Goal: Task Accomplishment & Management: Complete application form

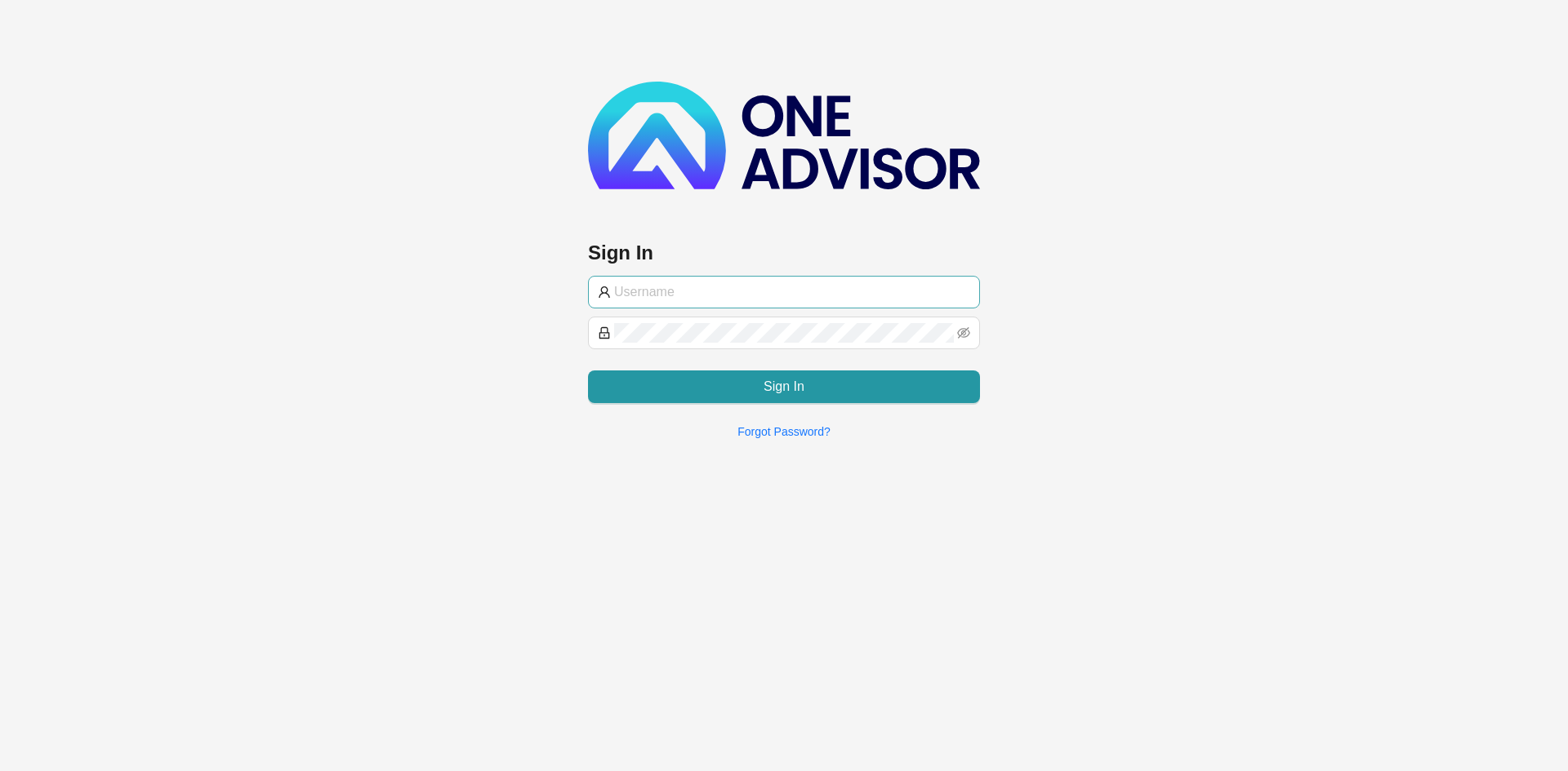
click at [690, 296] on input "text" at bounding box center [791, 292] width 356 height 20
type input "[PERSON_NAME]@hvmws"
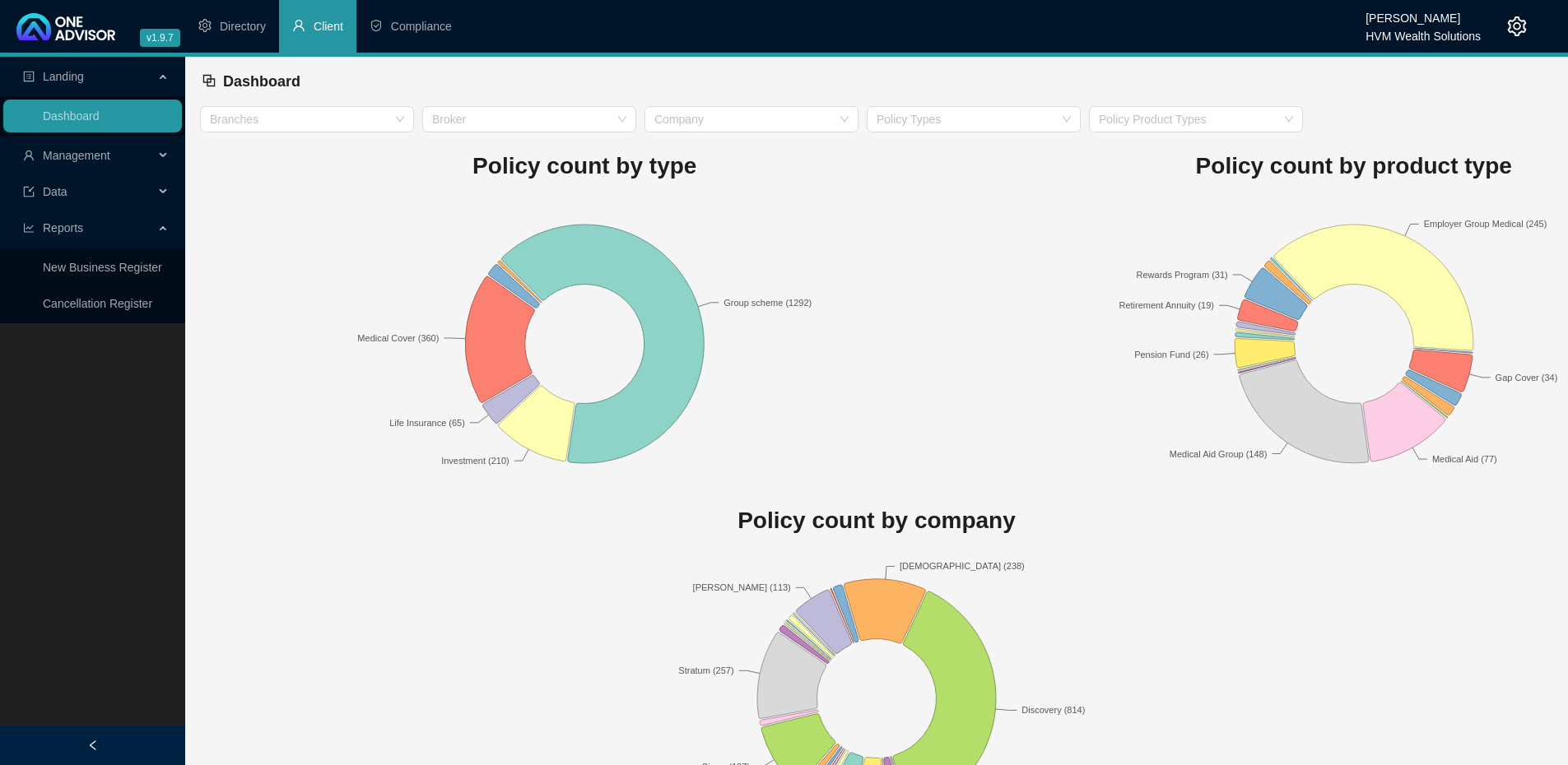
click at [300, 35] on li "Client" at bounding box center [318, 26] width 78 height 52
click at [143, 150] on span "Management" at bounding box center [89, 155] width 131 height 33
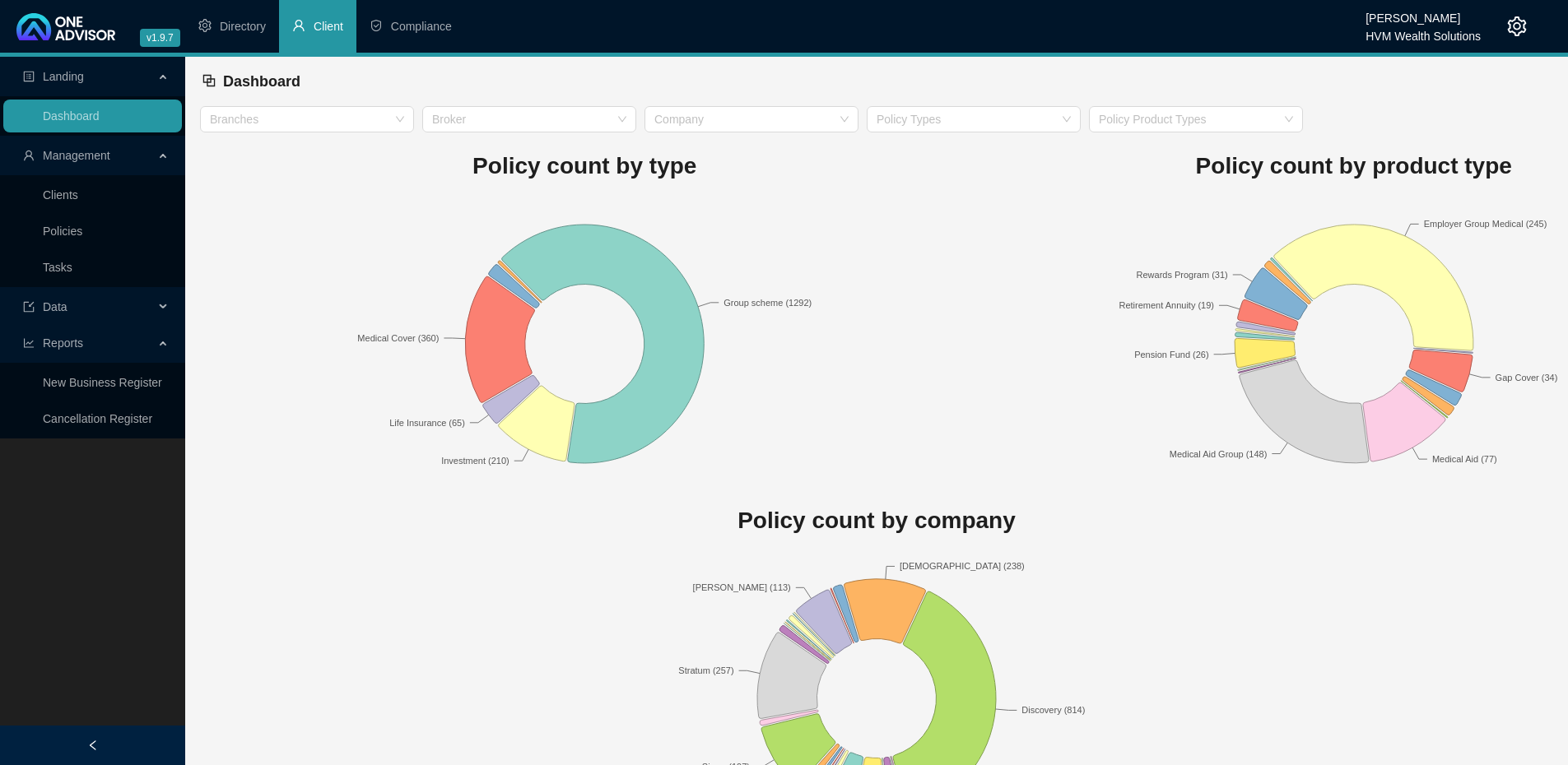
click at [79, 189] on link "Clients" at bounding box center [60, 195] width 35 height 14
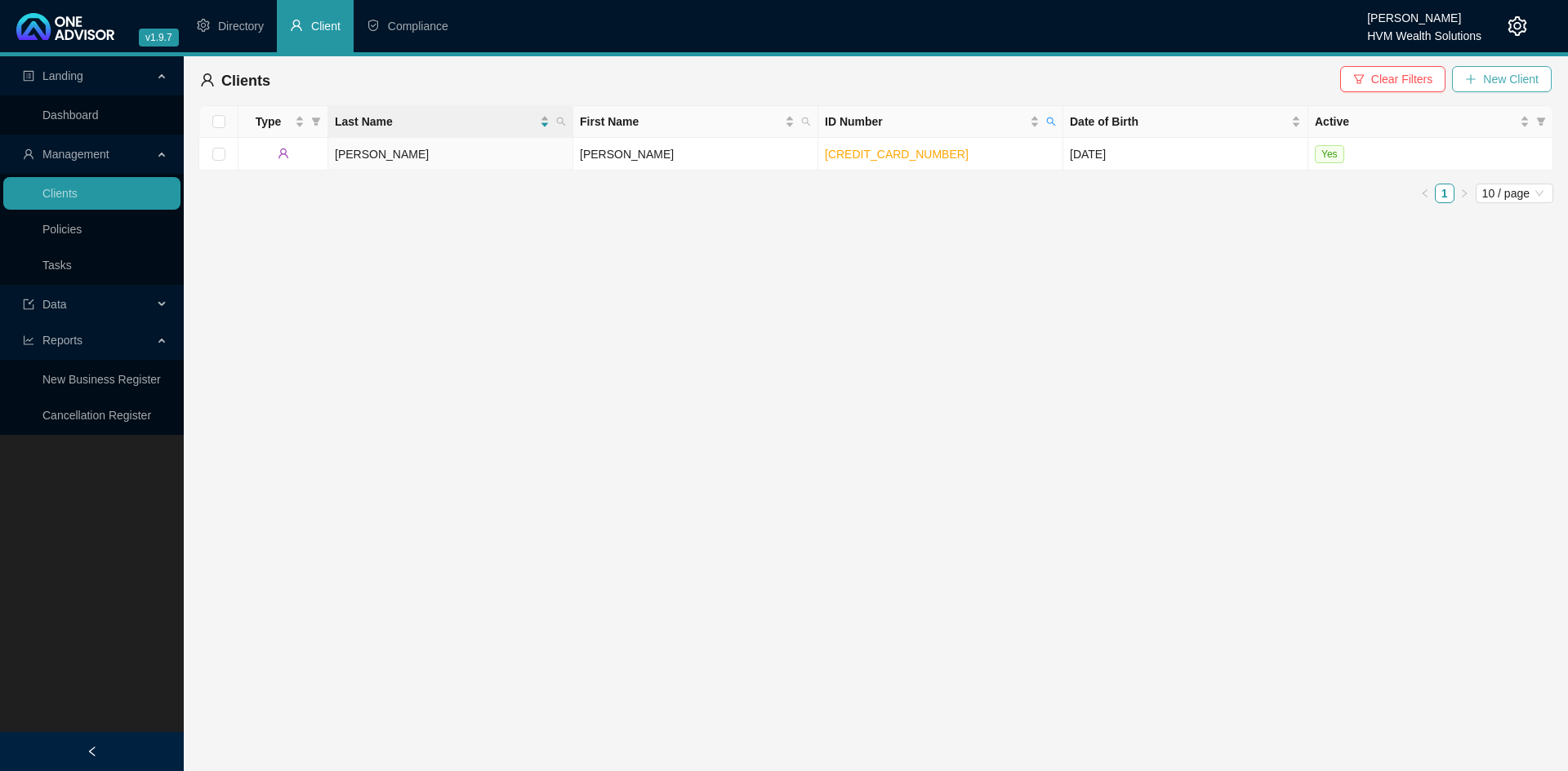
click at [1495, 89] on button "New Client" at bounding box center [1501, 79] width 99 height 26
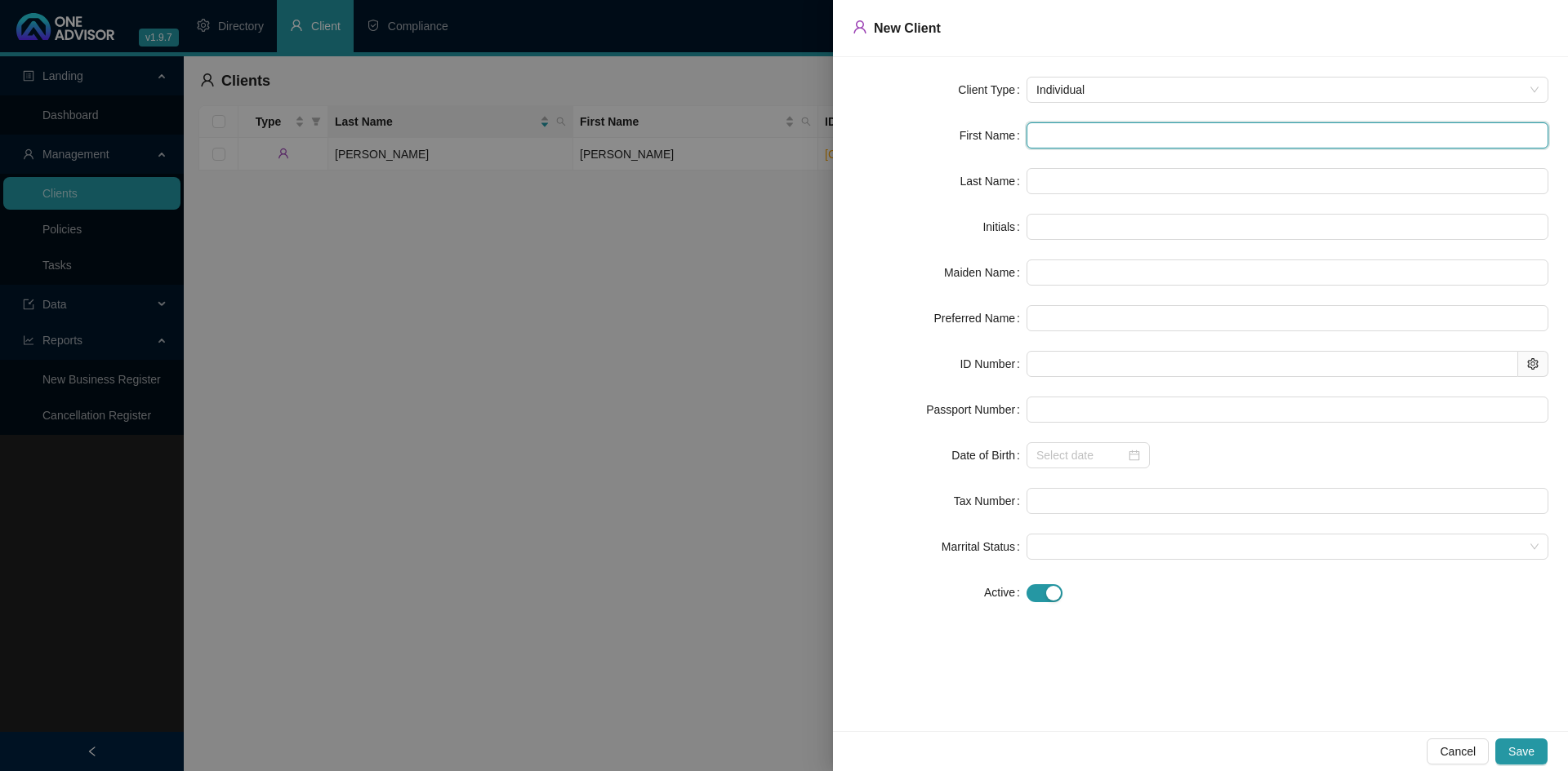
click at [1160, 144] on input "text" at bounding box center [1287, 135] width 521 height 26
click at [1201, 97] on span "Individual" at bounding box center [1287, 90] width 502 height 24
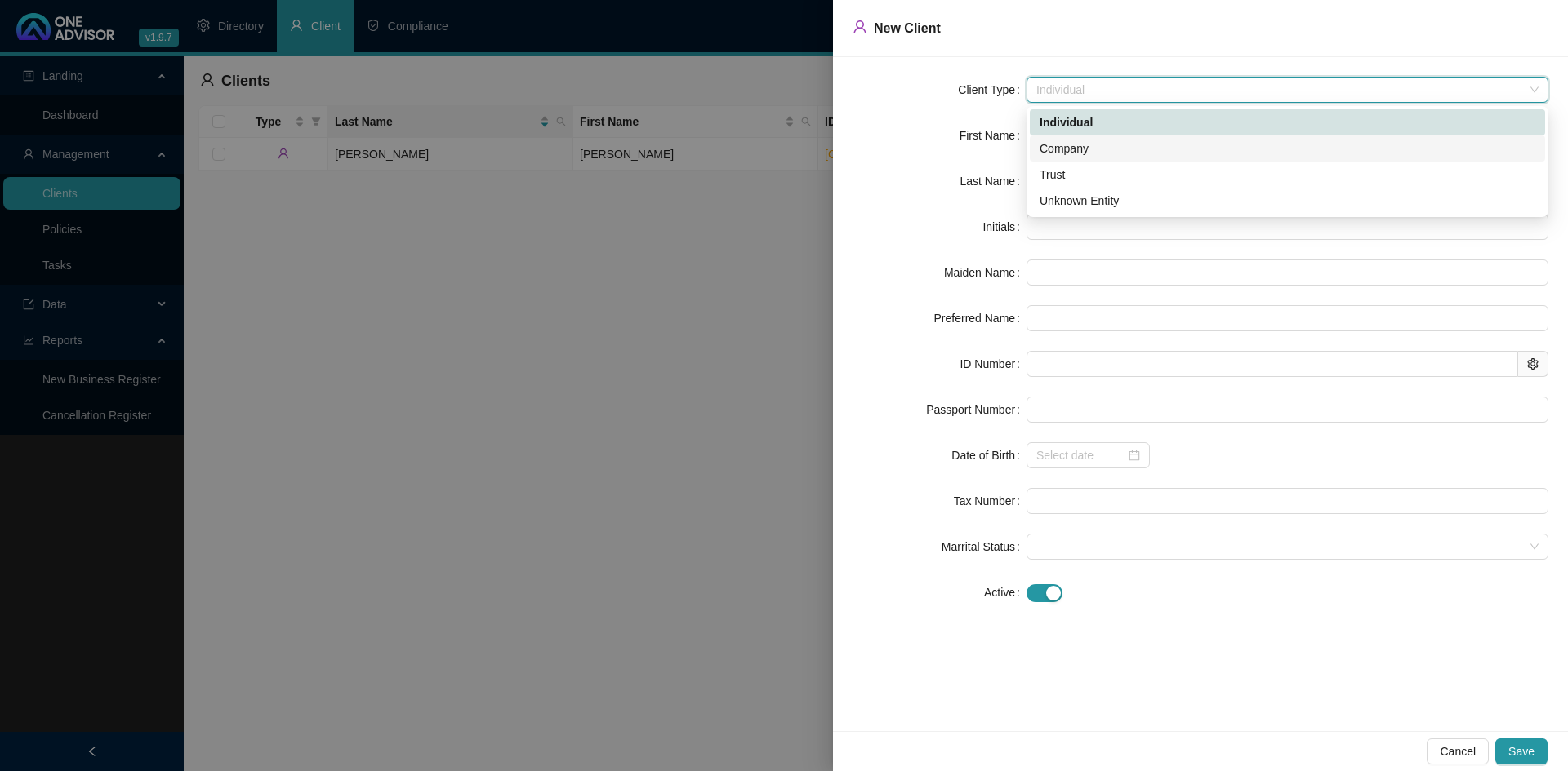
click at [1148, 150] on div "Company" at bounding box center [1287, 149] width 495 height 18
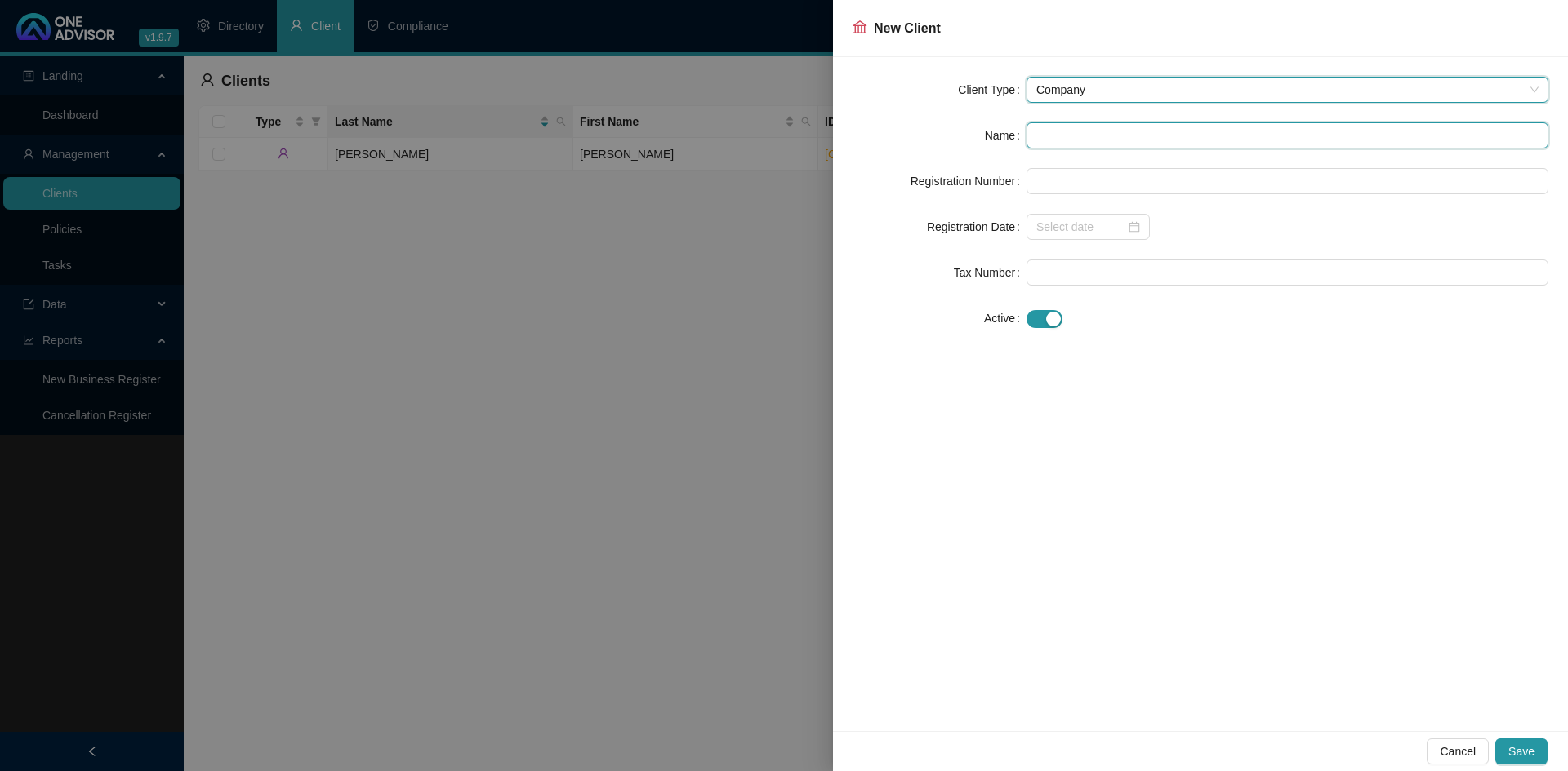
click at [1156, 131] on input "text" at bounding box center [1287, 135] width 521 height 26
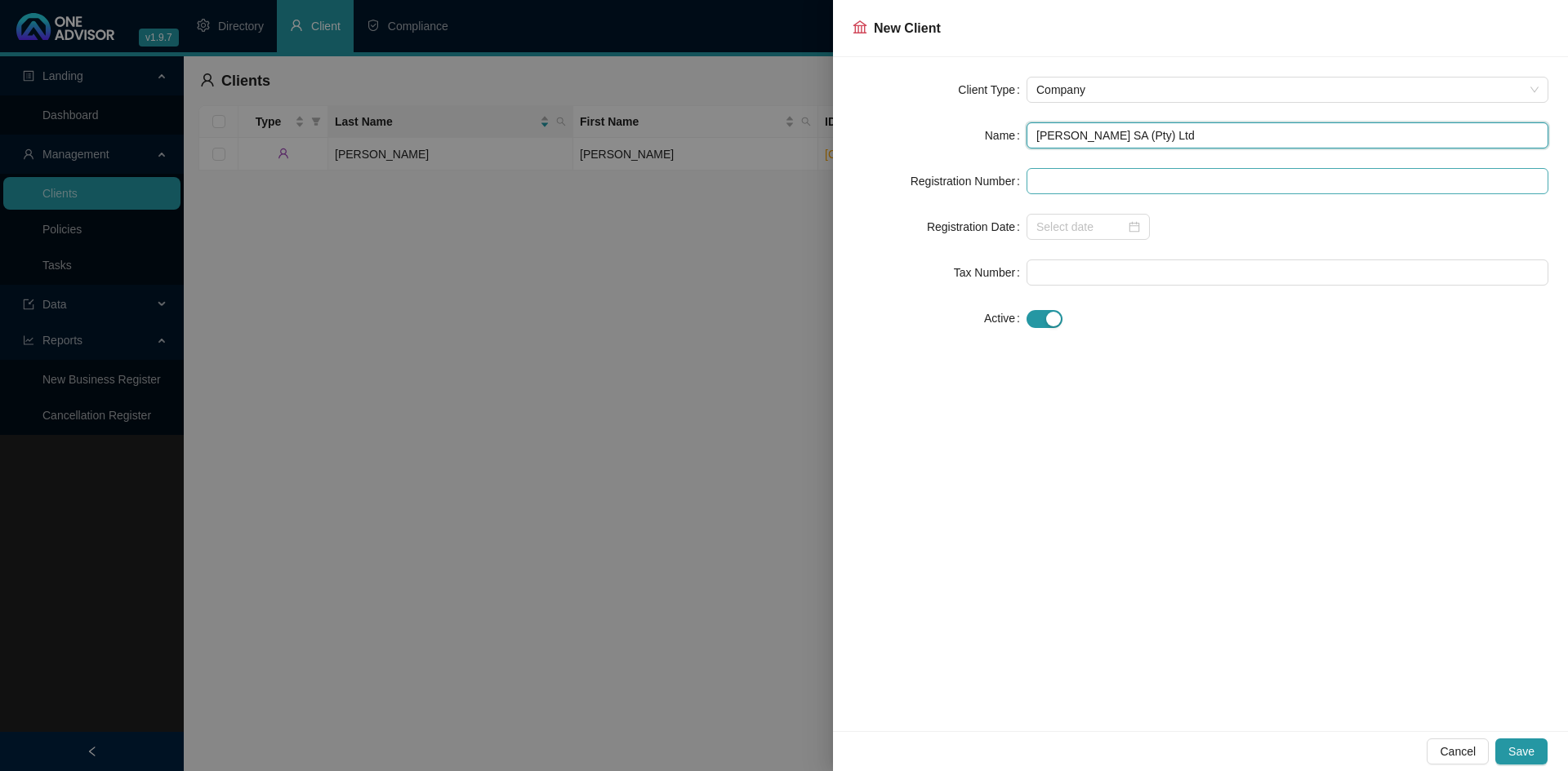
type input "Benjamin Stevens SA (Pty) Ltd"
click at [1151, 168] on input "text" at bounding box center [1287, 181] width 521 height 26
click at [1125, 222] on div at bounding box center [1088, 227] width 104 height 18
type input "2024/065570/07"
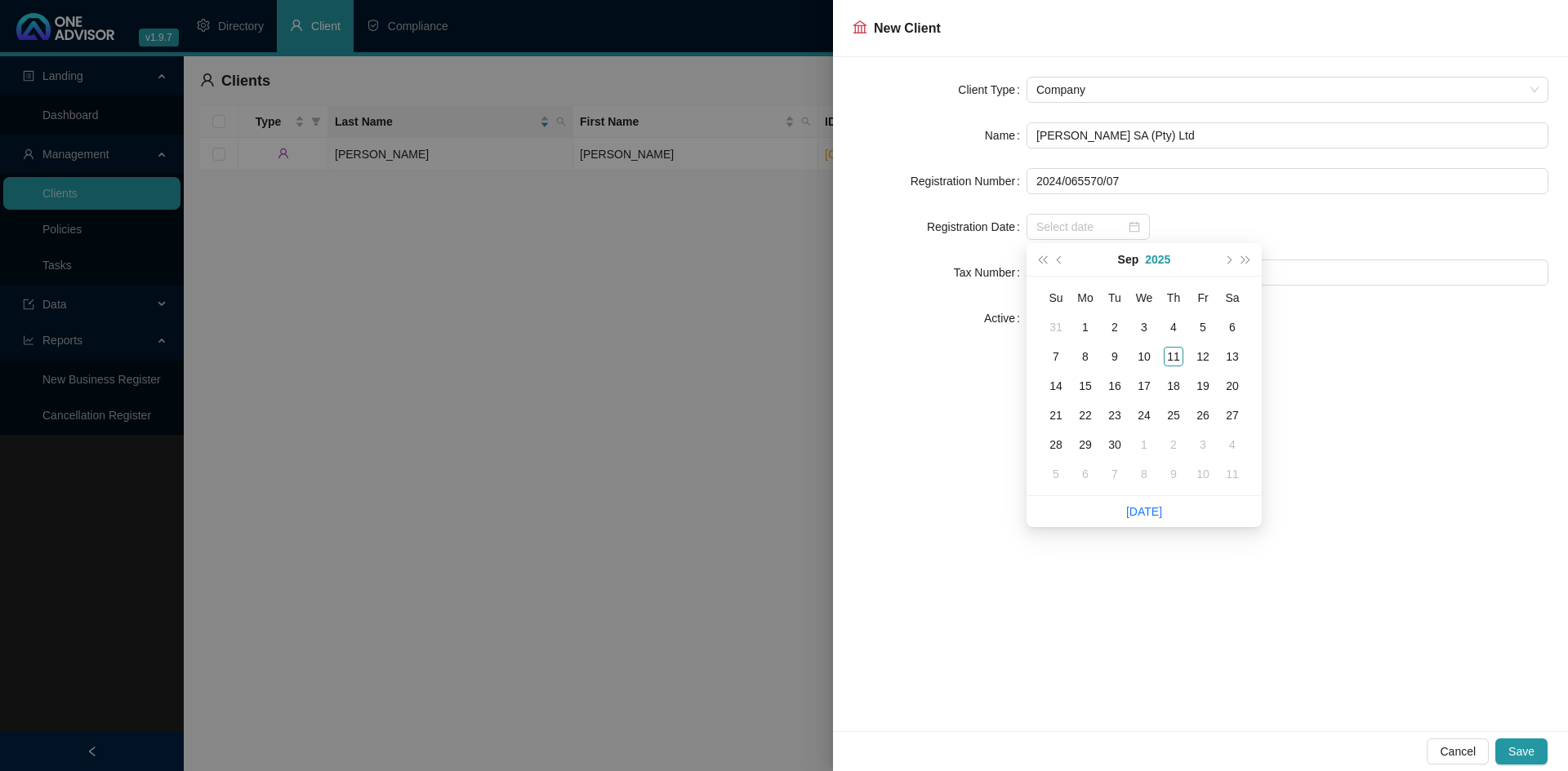
click at [1164, 255] on button "2025" at bounding box center [1158, 260] width 25 height 32
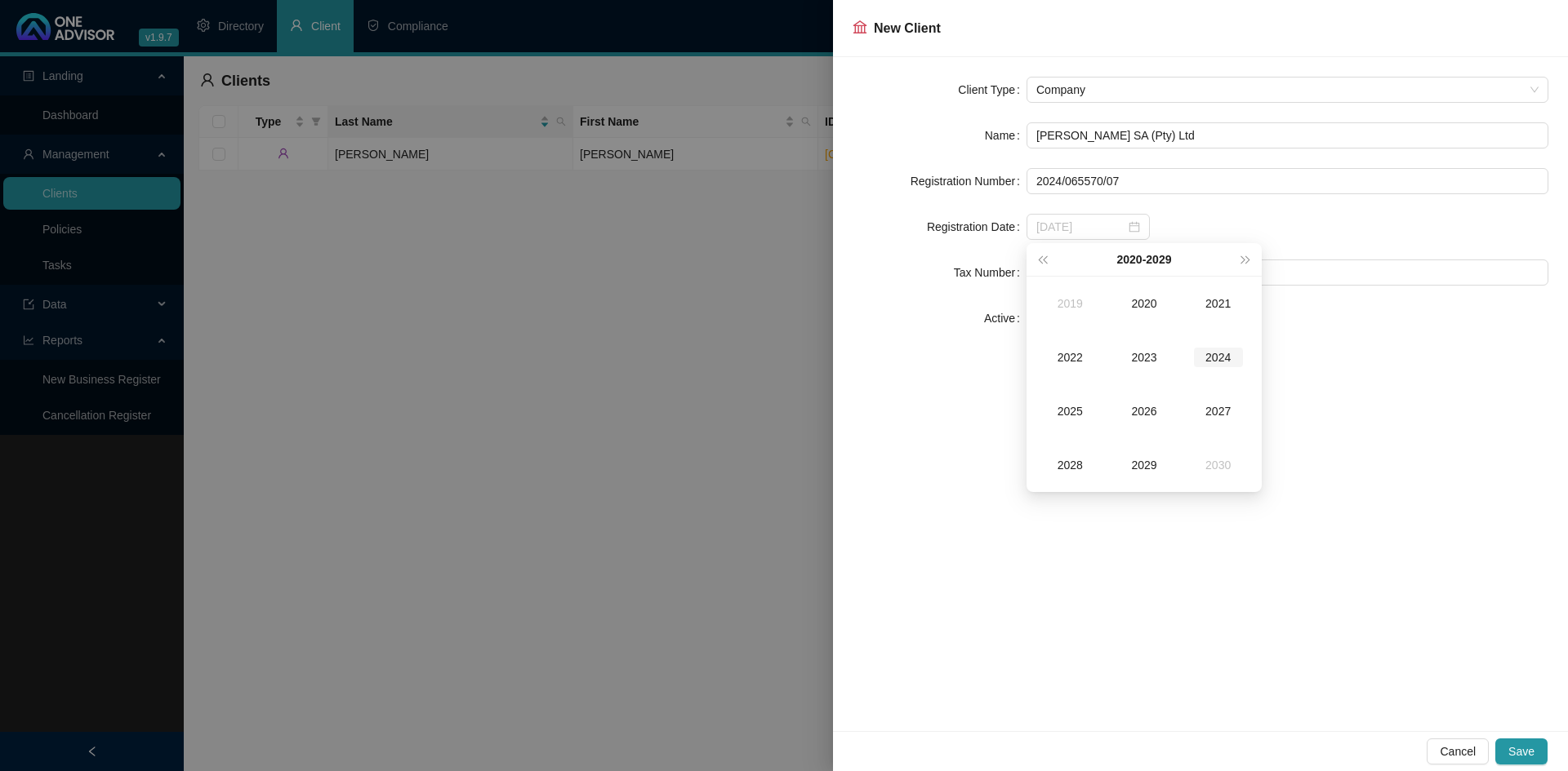
click at [1219, 346] on td "2024" at bounding box center [1218, 357] width 74 height 54
click at [1138, 313] on div "Feb" at bounding box center [1143, 304] width 49 height 20
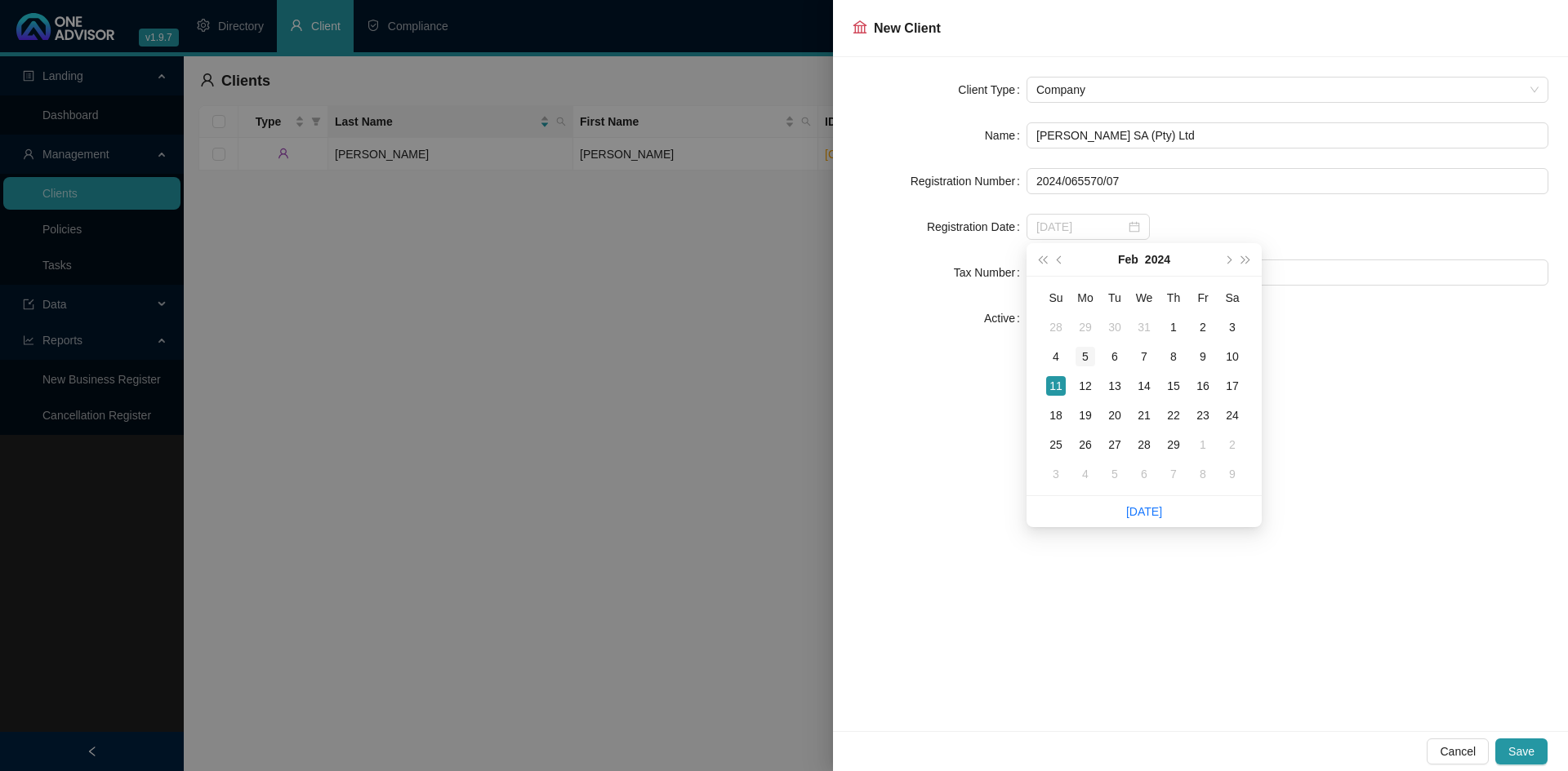
type input "2024-02-05"
click at [1089, 361] on div "5" at bounding box center [1085, 356] width 20 height 20
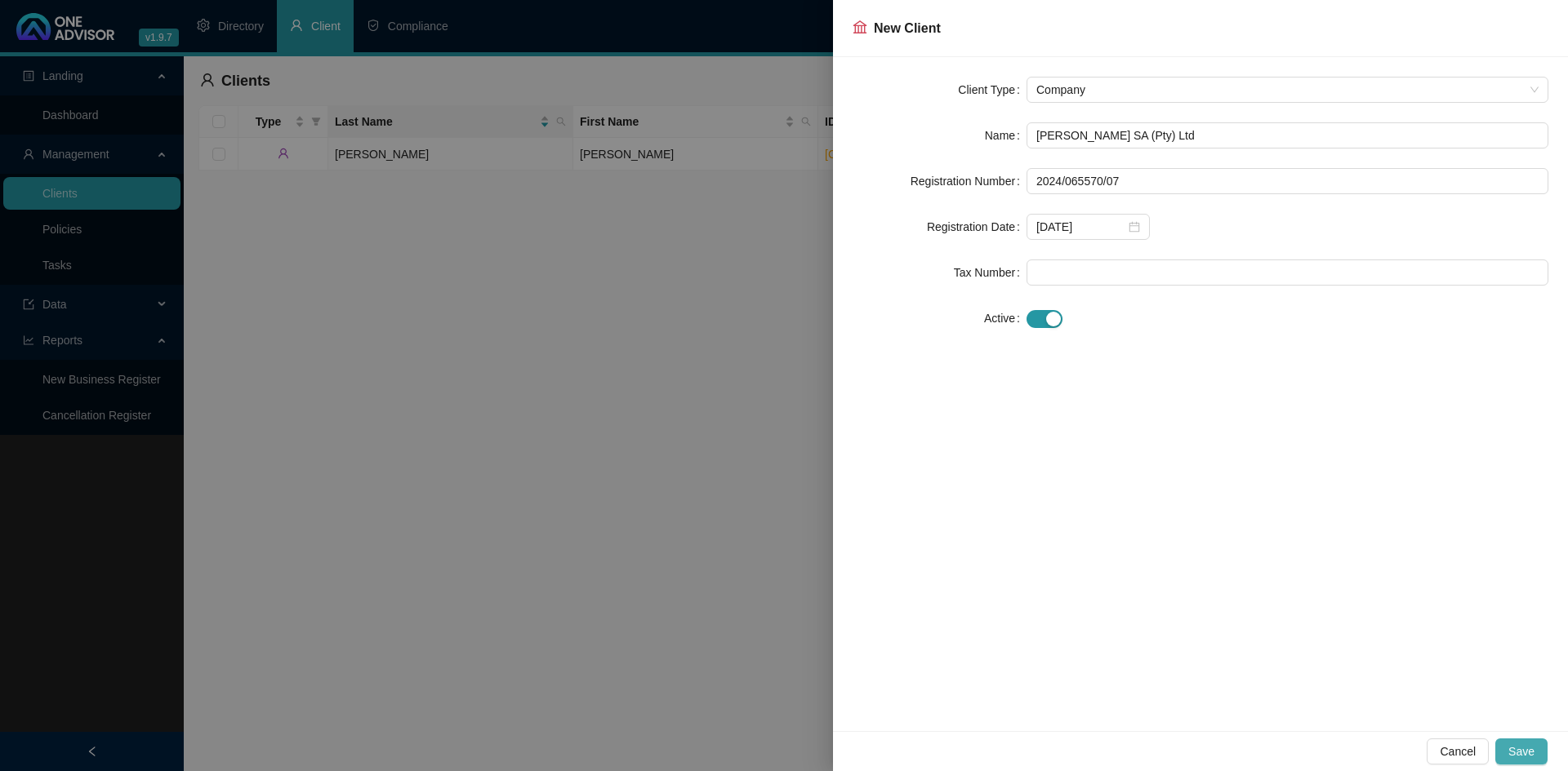
click at [1518, 748] on span "Save" at bounding box center [1521, 751] width 26 height 18
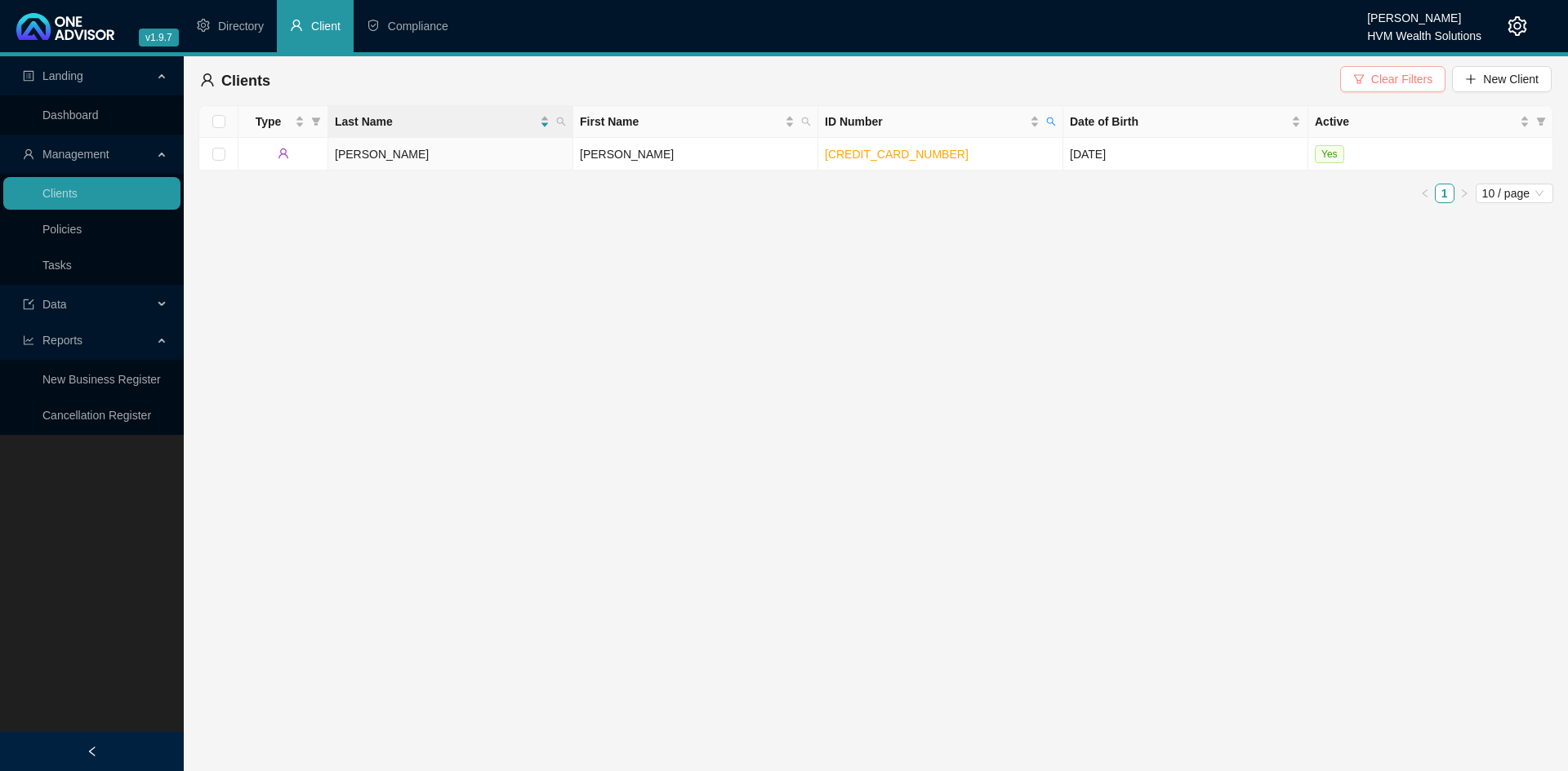
click at [1360, 75] on icon "filter" at bounding box center [1358, 79] width 10 height 9
